Goal: Transaction & Acquisition: Purchase product/service

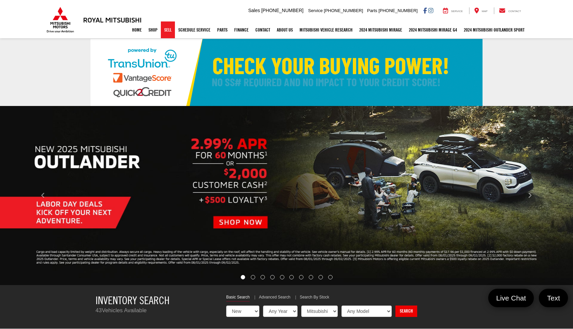
select select "Mitsubishi"
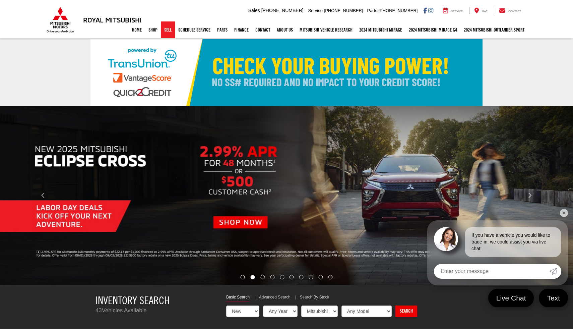
click at [163, 32] on link "Sell" at bounding box center [168, 29] width 14 height 17
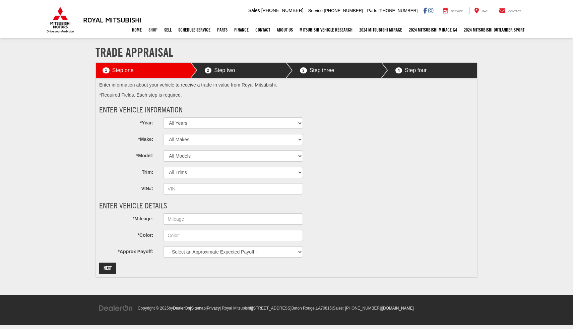
click at [148, 30] on link "Shop" at bounding box center [153, 29] width 16 height 17
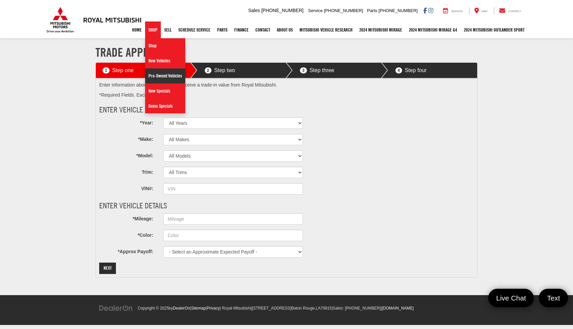
click at [156, 80] on link "Pre-Owned Vehicles" at bounding box center [165, 75] width 40 height 15
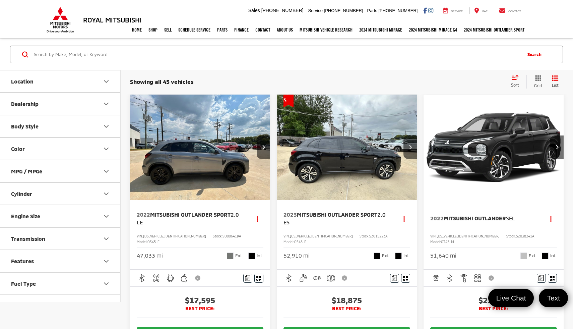
scroll to position [120, 0]
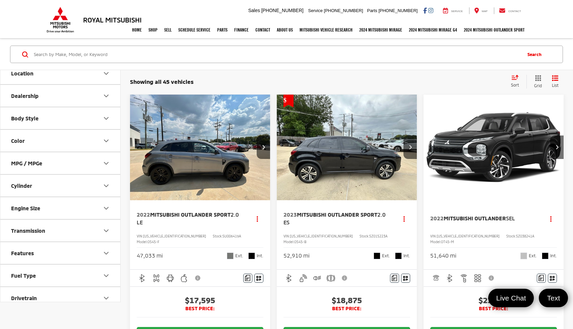
click at [94, 140] on button "Color" at bounding box center [60, 141] width 121 height 22
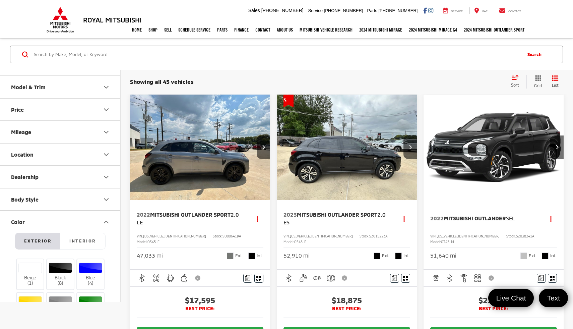
scroll to position [38, 0]
click at [101, 90] on button "Model & Trim" at bounding box center [60, 88] width 121 height 22
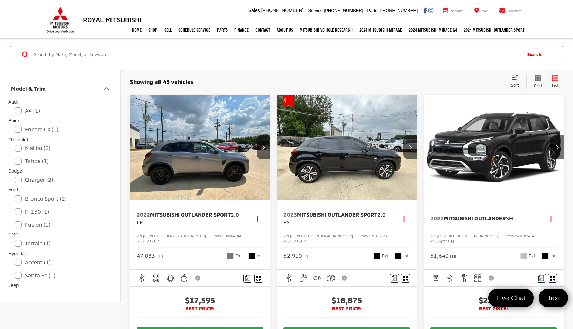
scroll to position [0, 0]
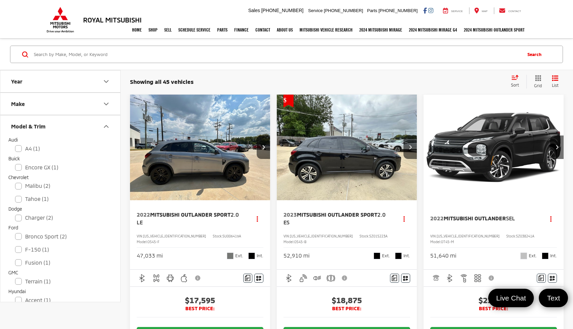
click at [98, 128] on button "Model & Trim" at bounding box center [60, 126] width 121 height 22
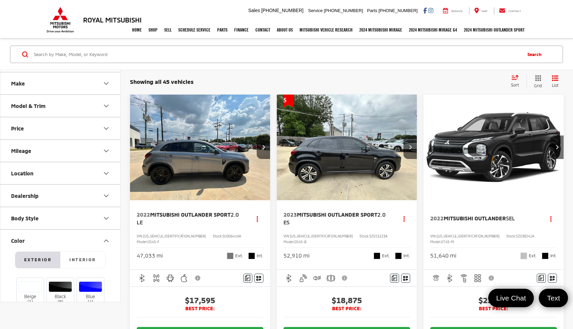
scroll to position [23, 0]
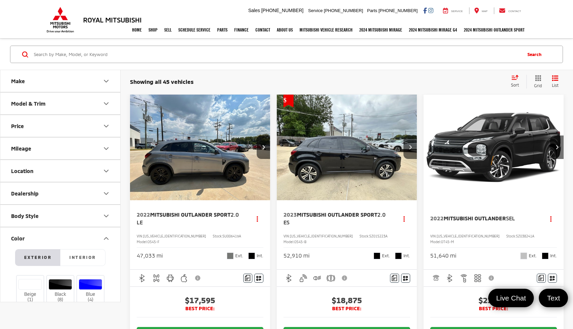
click at [97, 141] on button "Mileage" at bounding box center [60, 148] width 121 height 22
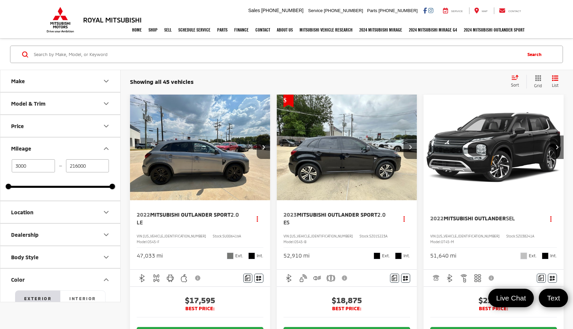
click at [98, 129] on button "Price" at bounding box center [60, 126] width 121 height 22
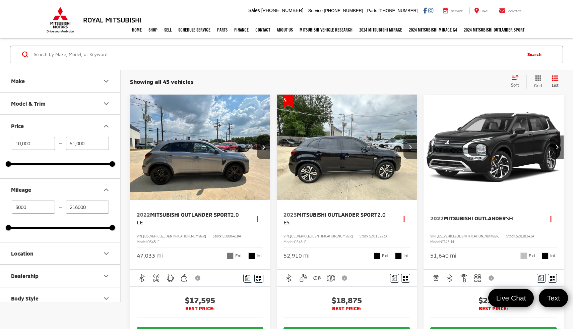
type input "49,800"
type input "103000"
drag, startPoint x: 109, startPoint y: 165, endPoint x: 76, endPoint y: 166, distance: 33.5
click at [76, 166] on div "10,000 — 49,800 10000 49800" at bounding box center [60, 157] width 120 height 41
drag, startPoint x: 109, startPoint y: 162, endPoint x: 30, endPoint y: 174, distance: 79.8
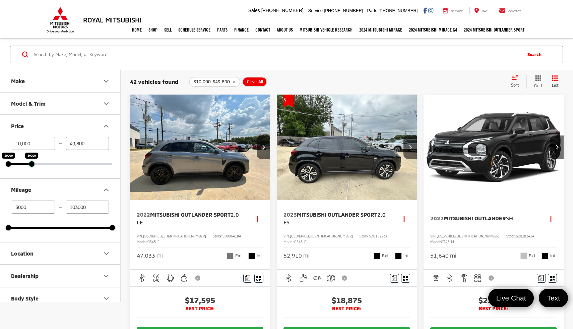
click at [30, 174] on div "10,000 — 49,800 10000 19200" at bounding box center [60, 157] width 120 height 41
type input "18,700"
type input "47000"
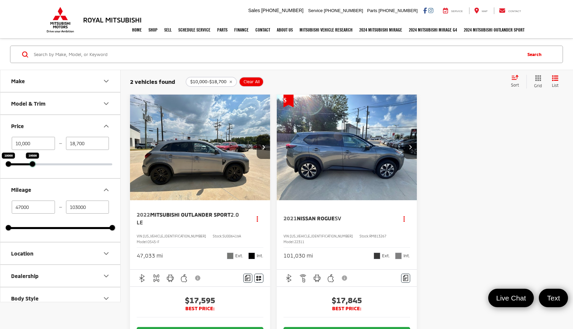
click at [34, 164] on div at bounding box center [32, 163] width 5 height 5
type input "19,500"
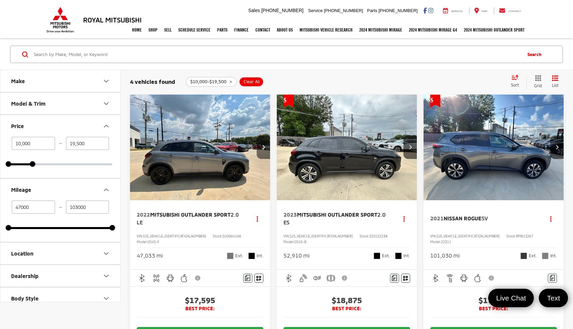
click at [263, 146] on icon "Next image" at bounding box center [263, 146] width 3 height 5
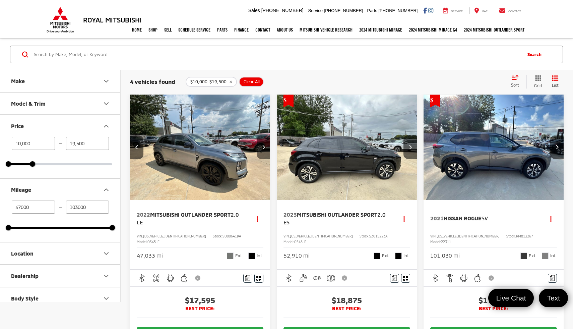
scroll to position [0, 141]
click at [263, 146] on icon "Next image" at bounding box center [263, 146] width 3 height 5
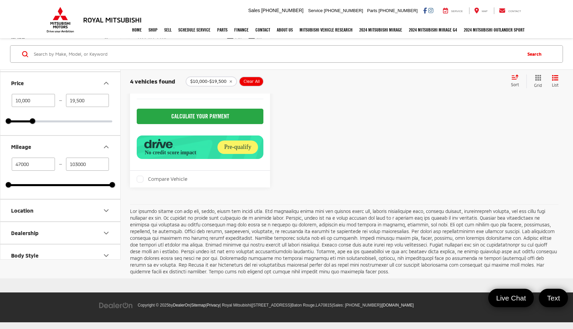
scroll to position [567, 0]
